Goal: Obtain resource: Download file/media

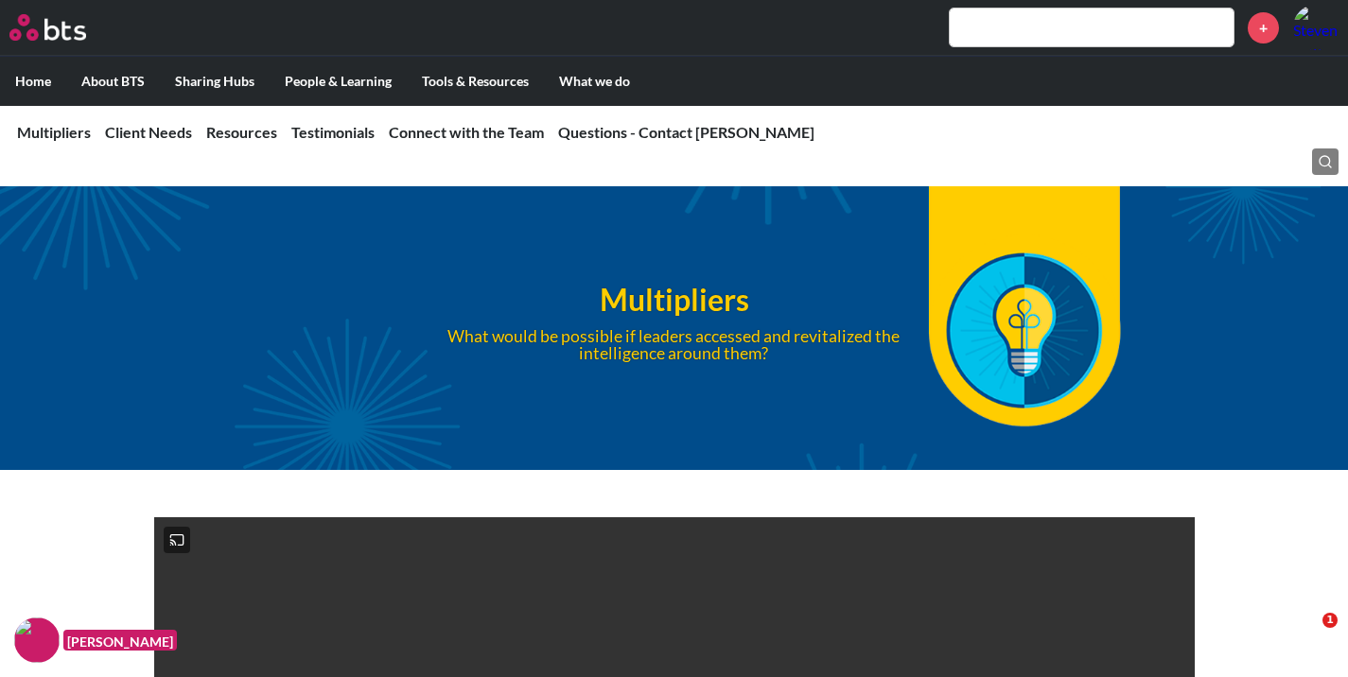
scroll to position [5026, 0]
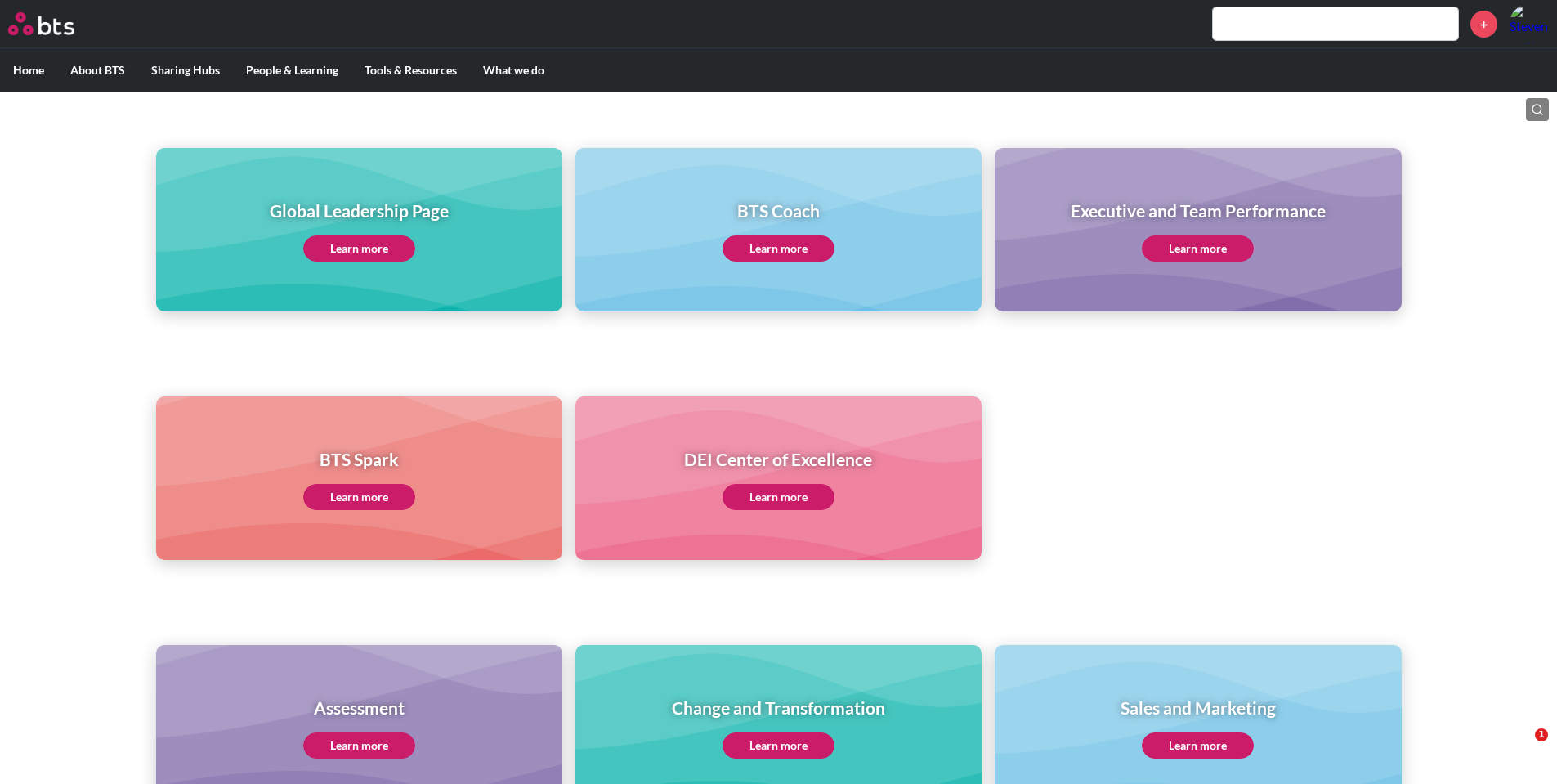
scroll to position [143, 0]
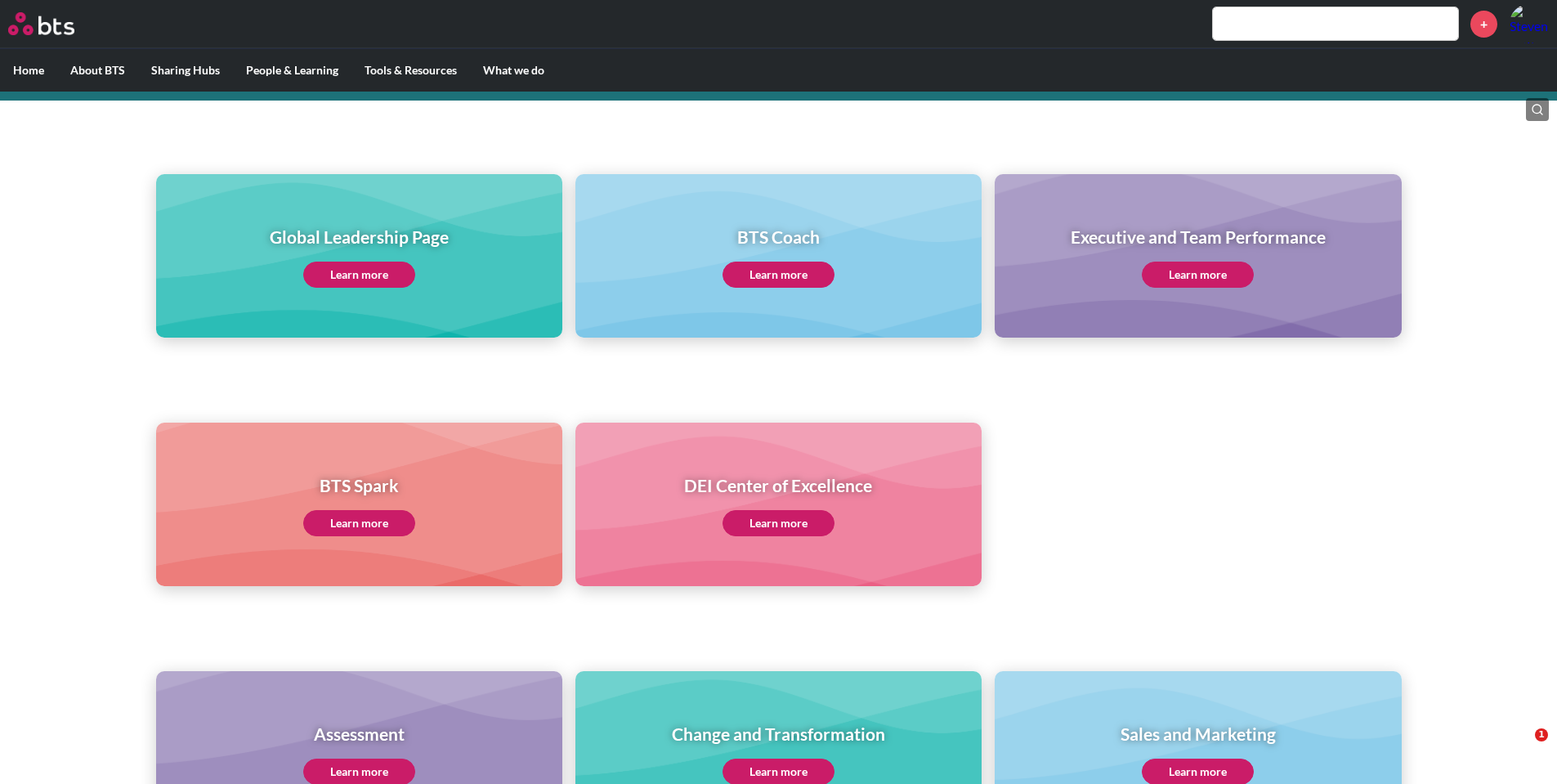
click at [485, 278] on div "Global Leadership Page Learn more" at bounding box center [360, 255] width 406 height 163
click at [400, 273] on link "Learn more" at bounding box center [360, 275] width 112 height 26
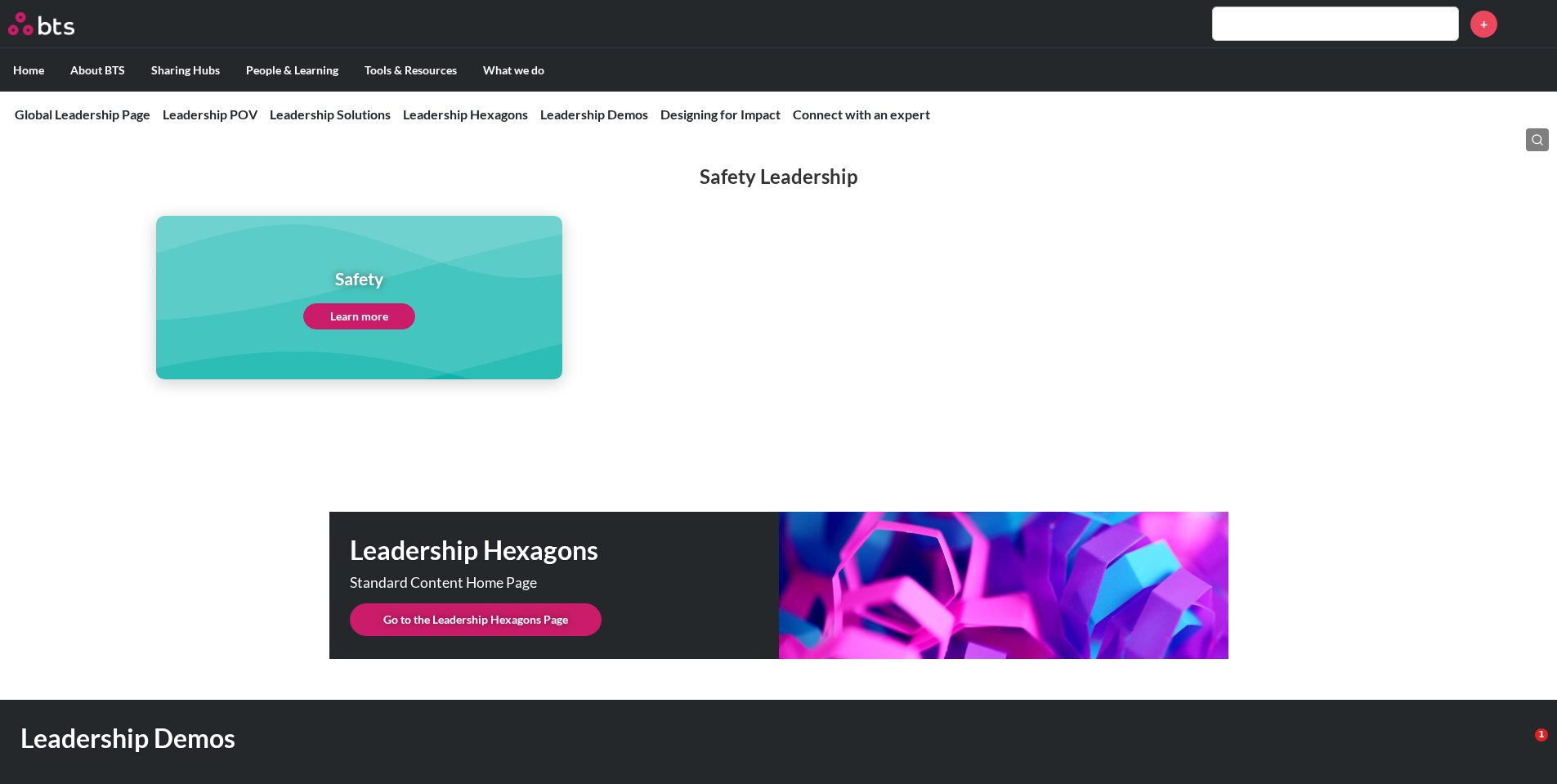
scroll to position [4006, 0]
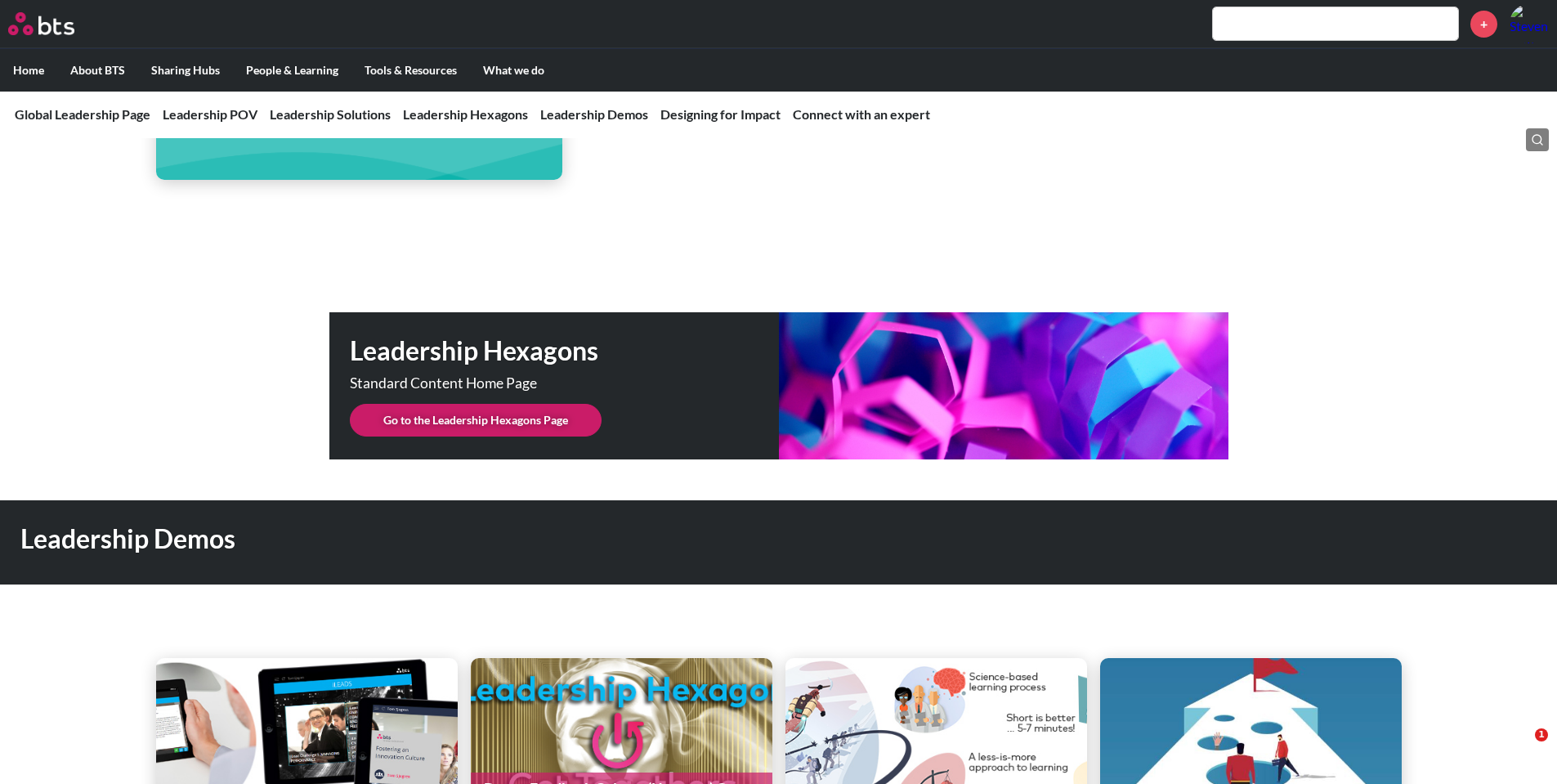
click at [477, 417] on link "Go to the Leadership Hexagons Page" at bounding box center [475, 420] width 252 height 33
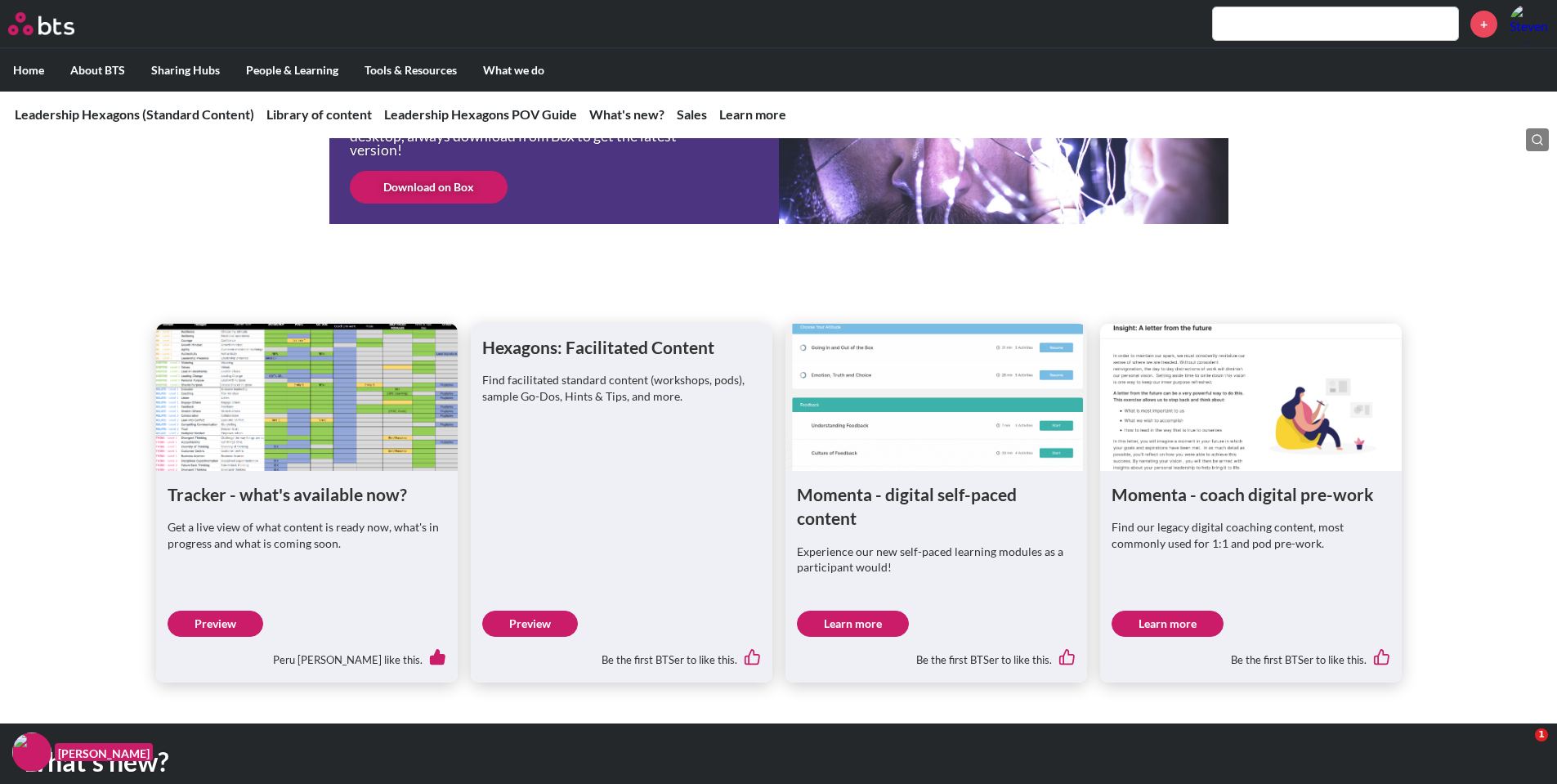
scroll to position [572, 0]
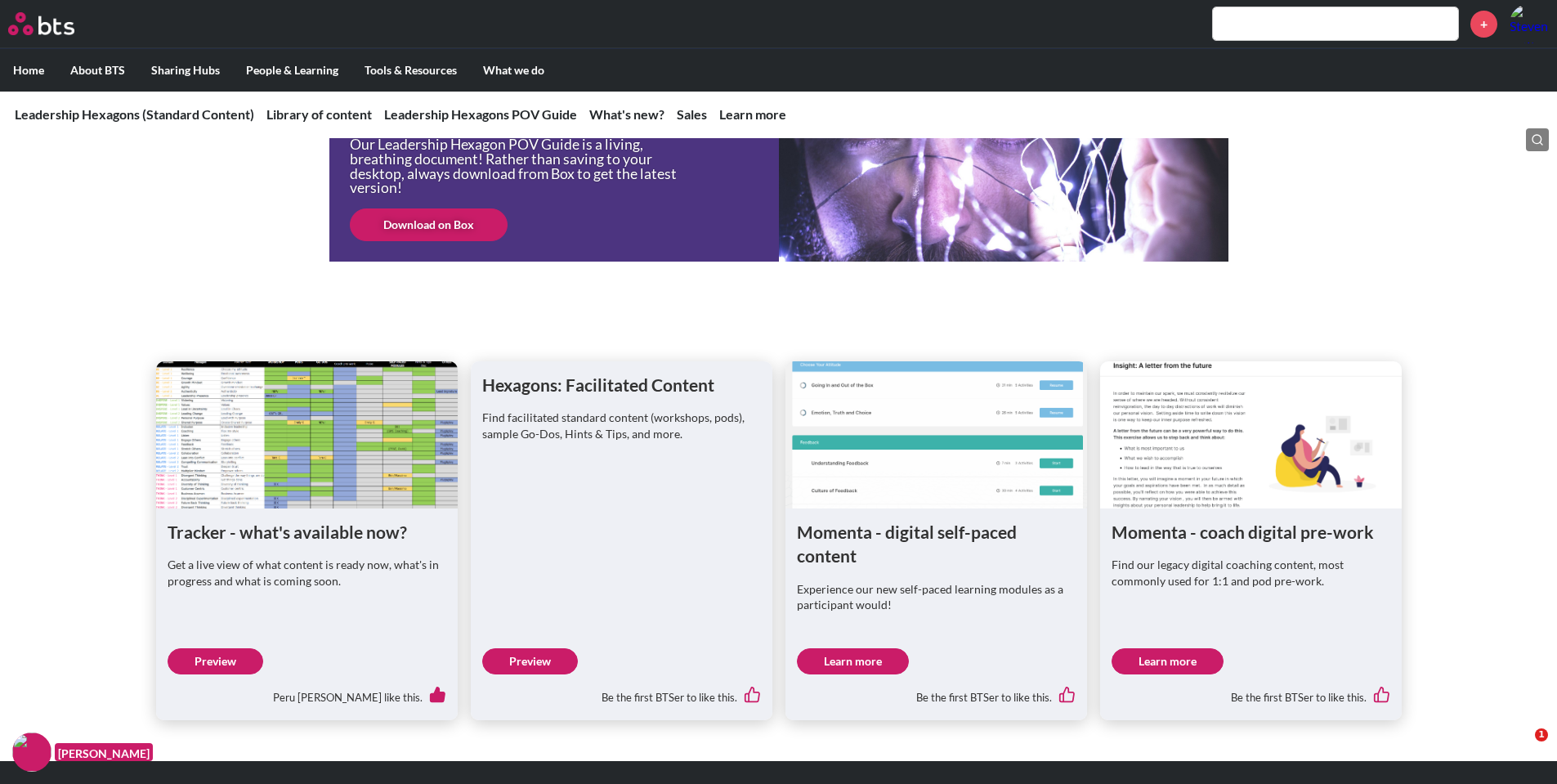
click at [416, 228] on link "Download on Box" at bounding box center [429, 225] width 158 height 33
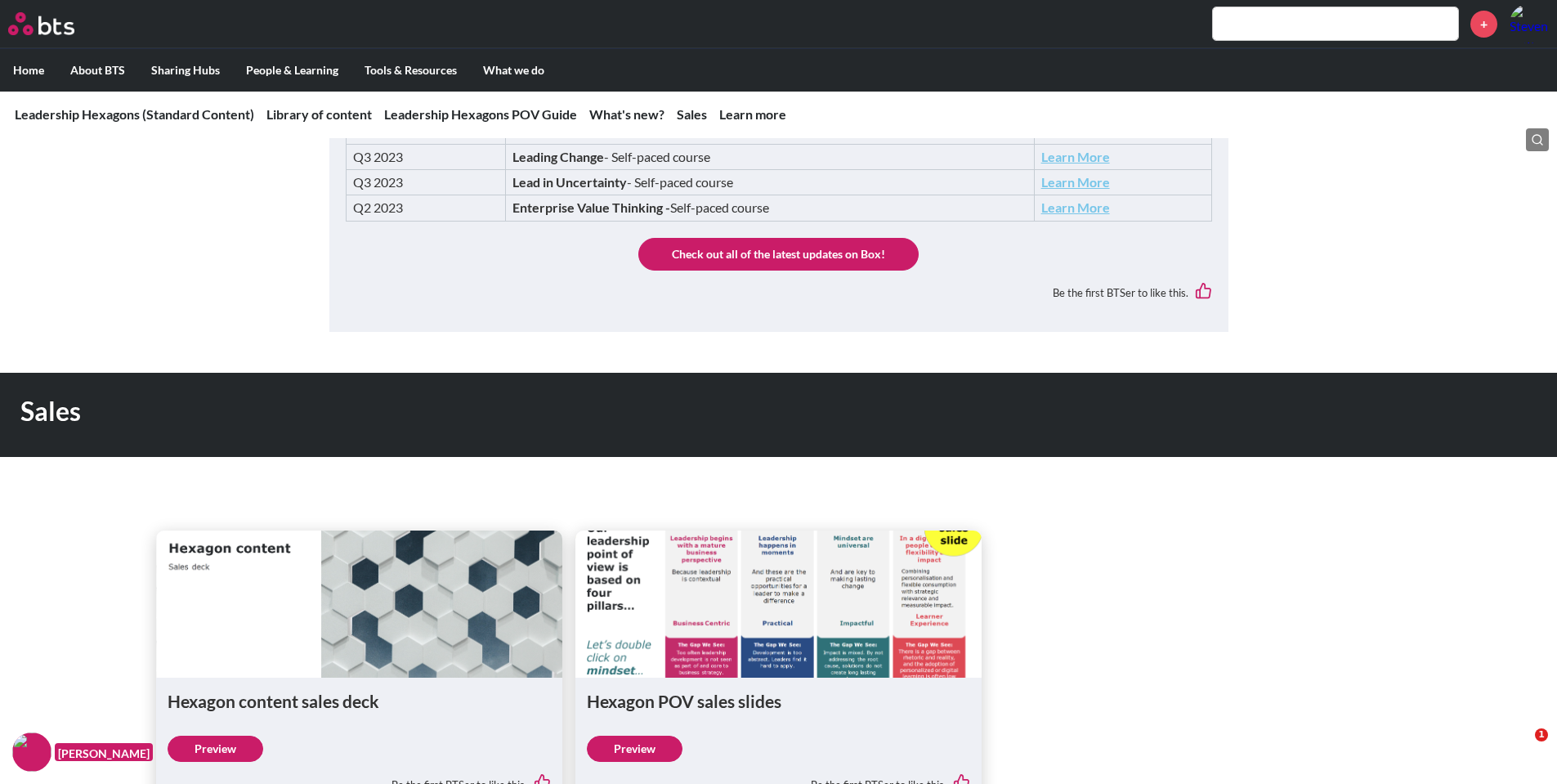
scroll to position [1635, 0]
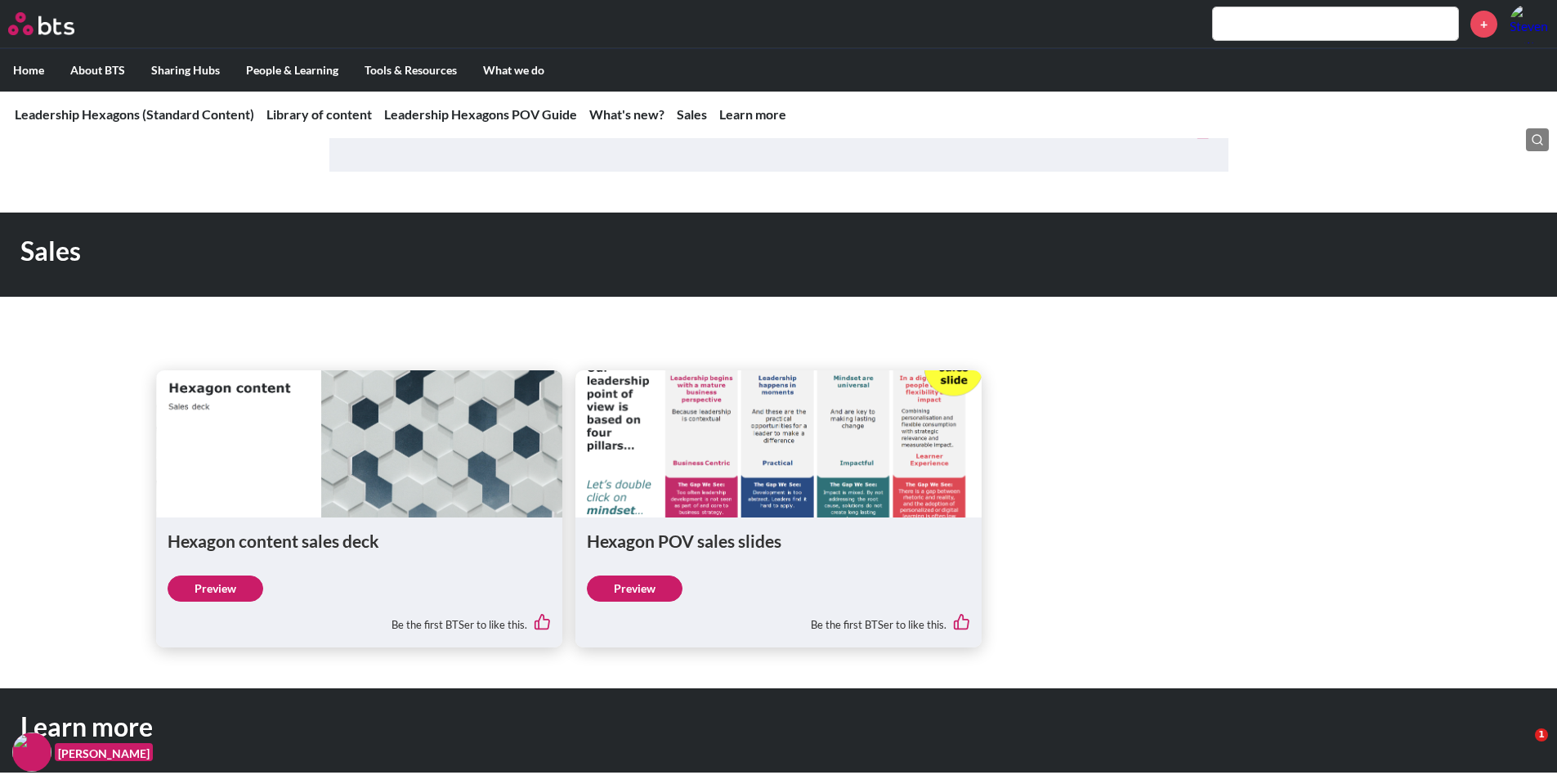
click at [654, 591] on link "Preview" at bounding box center [635, 589] width 96 height 26
